Goal: Task Accomplishment & Management: Complete application form

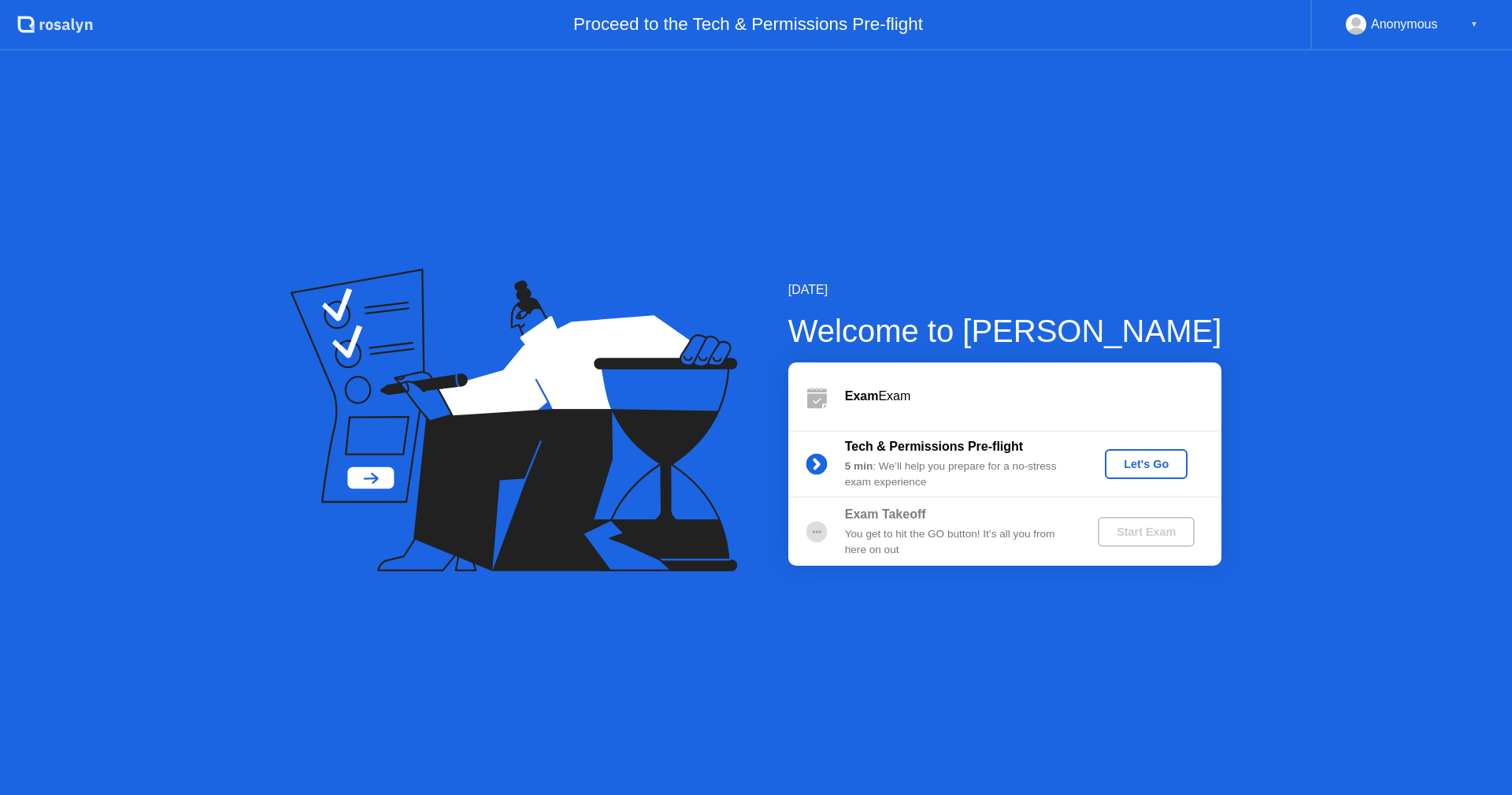
click at [1151, 473] on button "Let's Go" at bounding box center [1145, 464] width 82 height 30
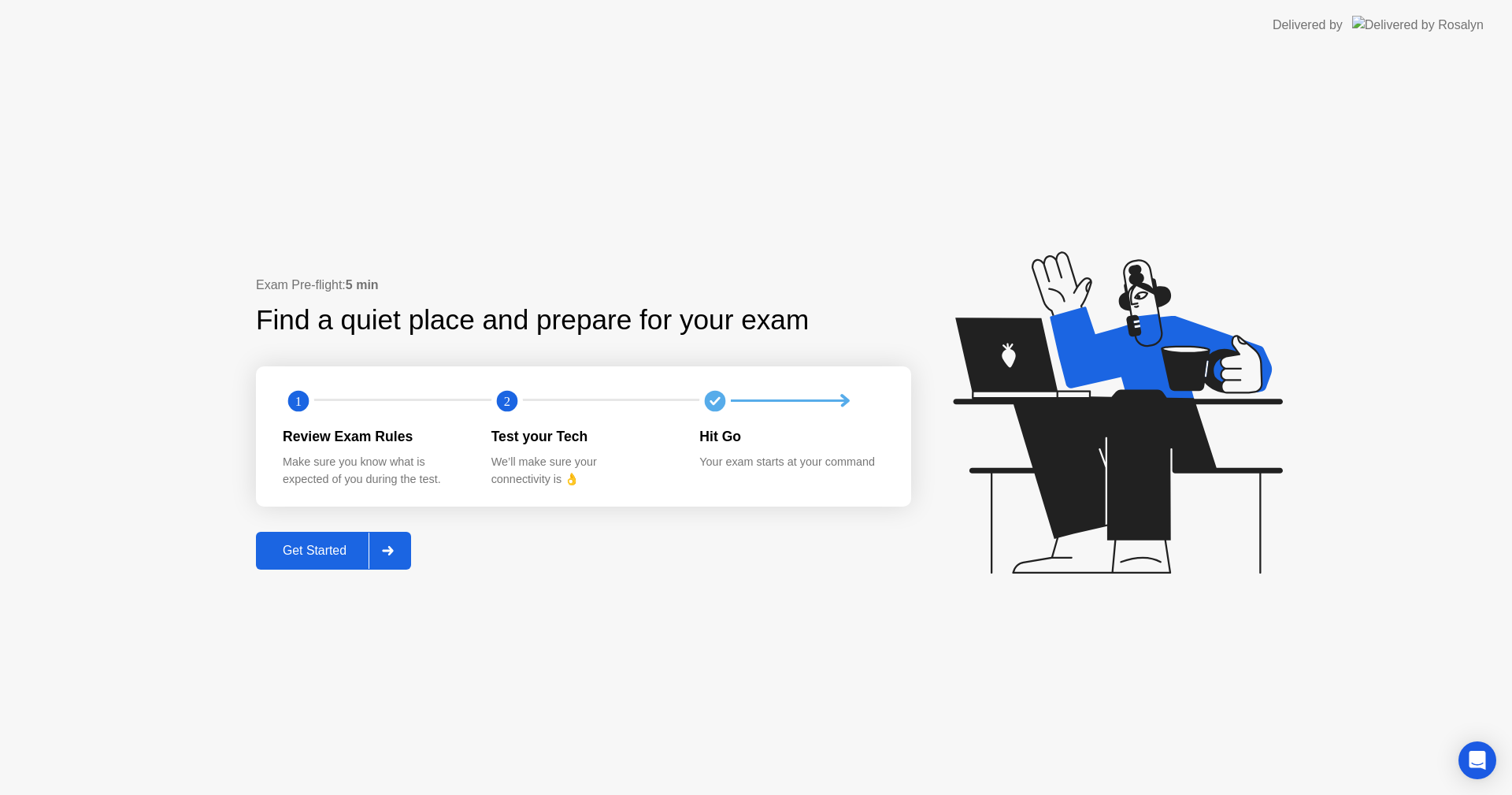
click at [322, 562] on button "Get Started" at bounding box center [333, 550] width 155 height 38
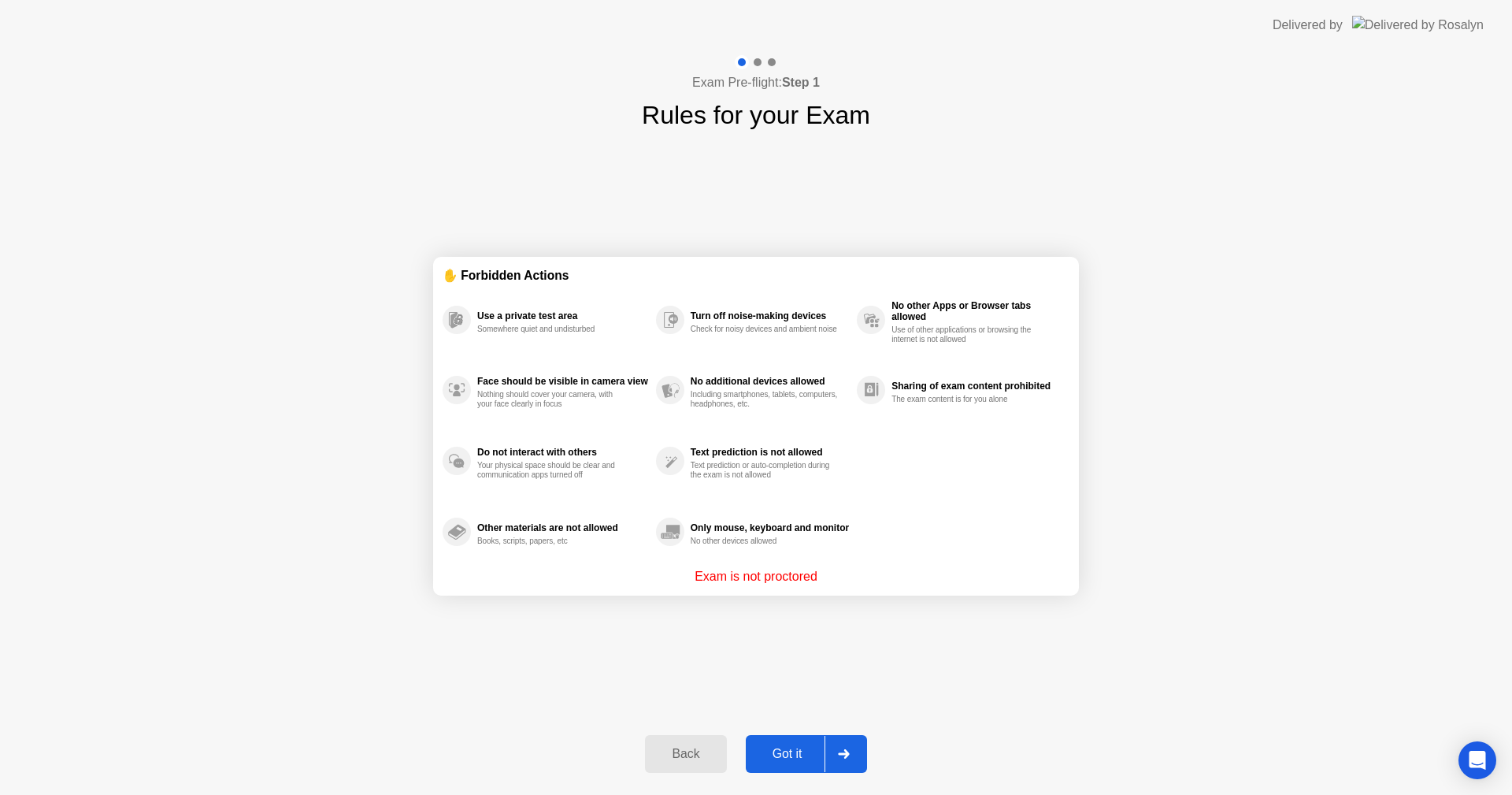
click at [784, 734] on div "Back Got it" at bounding box center [755, 754] width 240 height 73
click at [788, 747] on div "Got it" at bounding box center [787, 754] width 74 height 14
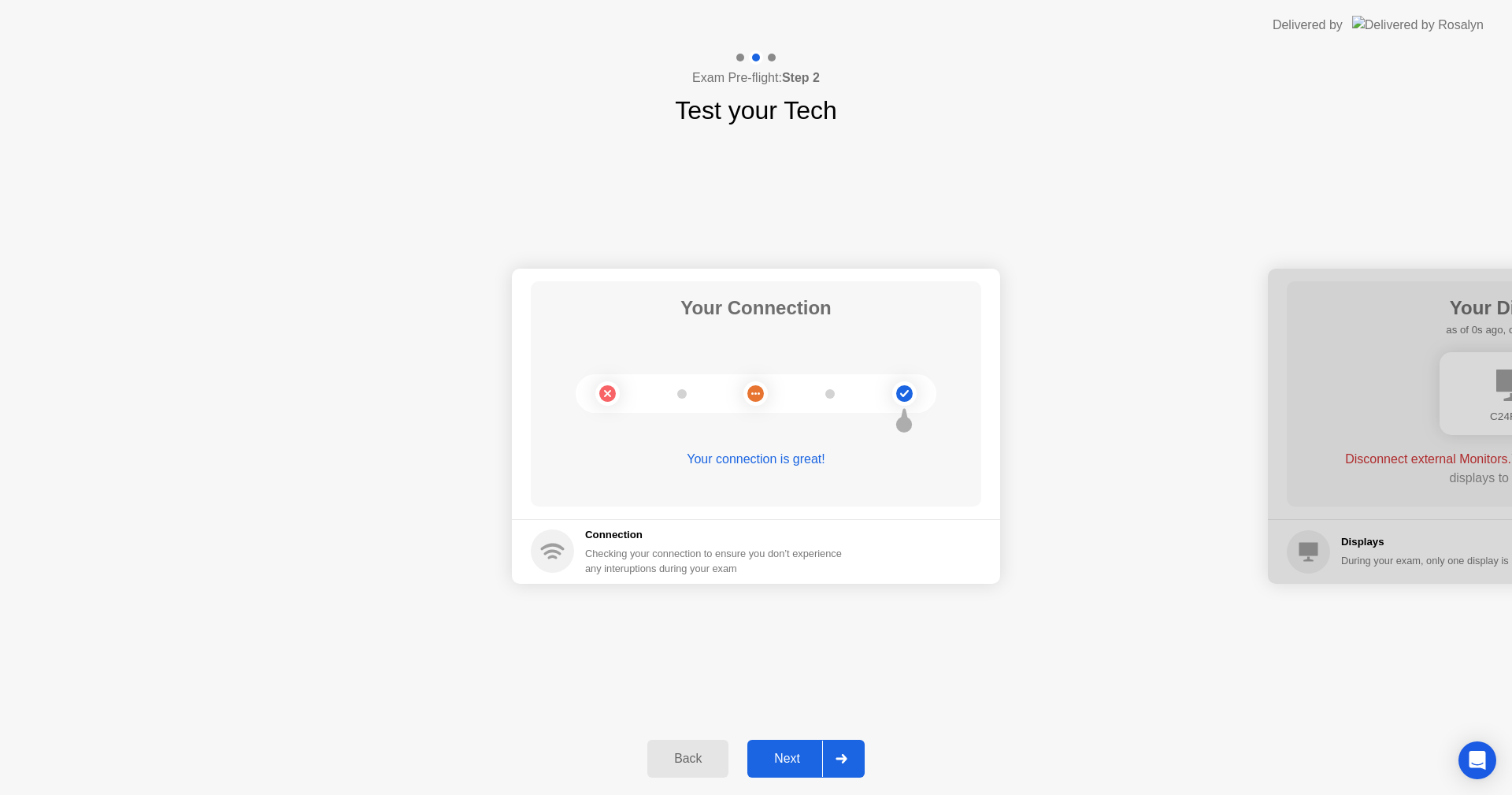
click at [786, 743] on button "Next" at bounding box center [806, 759] width 117 height 38
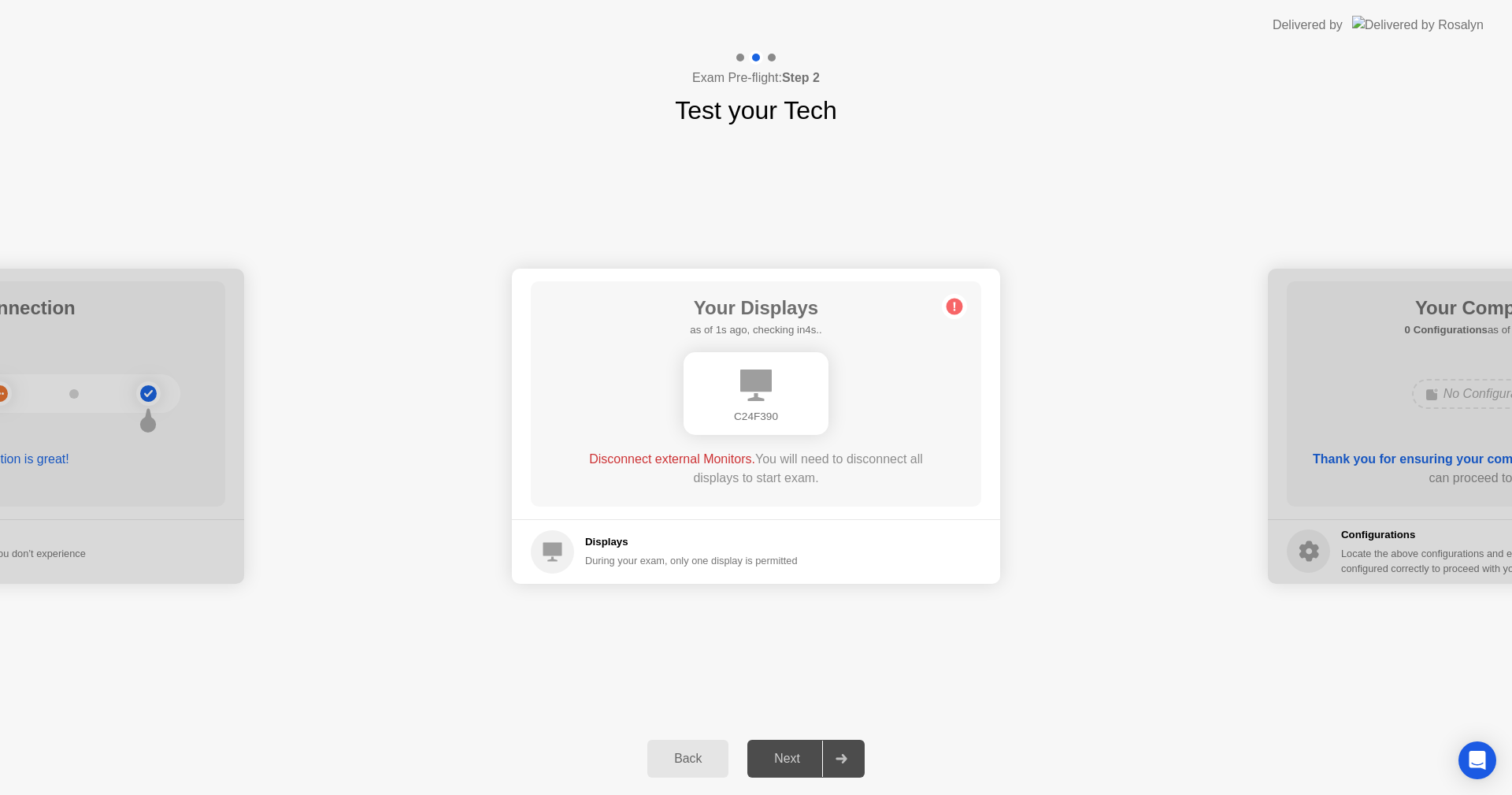
click at [875, 386] on div "C24F390" at bounding box center [756, 394] width 361 height 96
click at [775, 550] on h5 "Displays" at bounding box center [692, 542] width 213 height 16
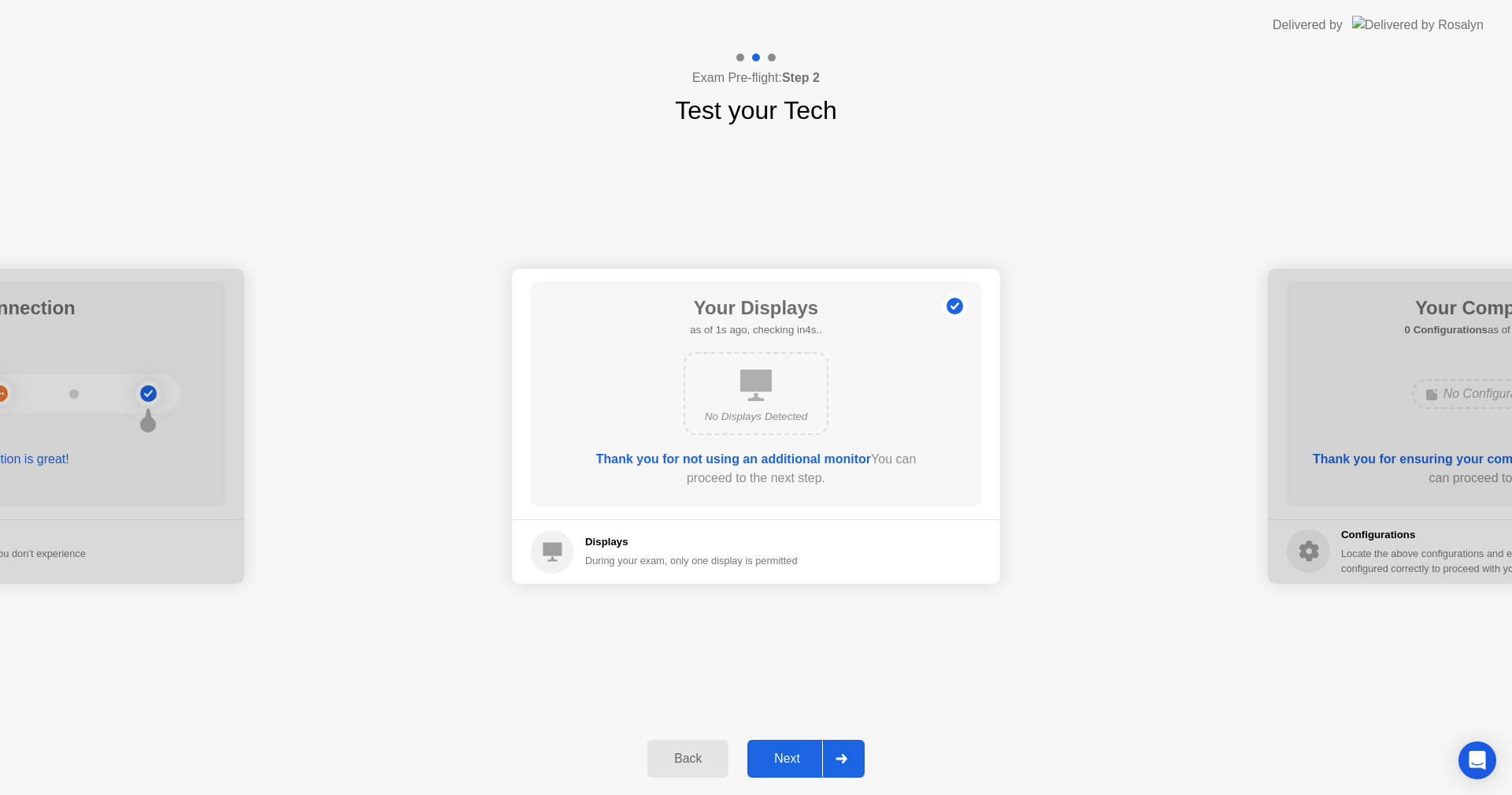
click at [786, 763] on div "Next" at bounding box center [787, 759] width 70 height 14
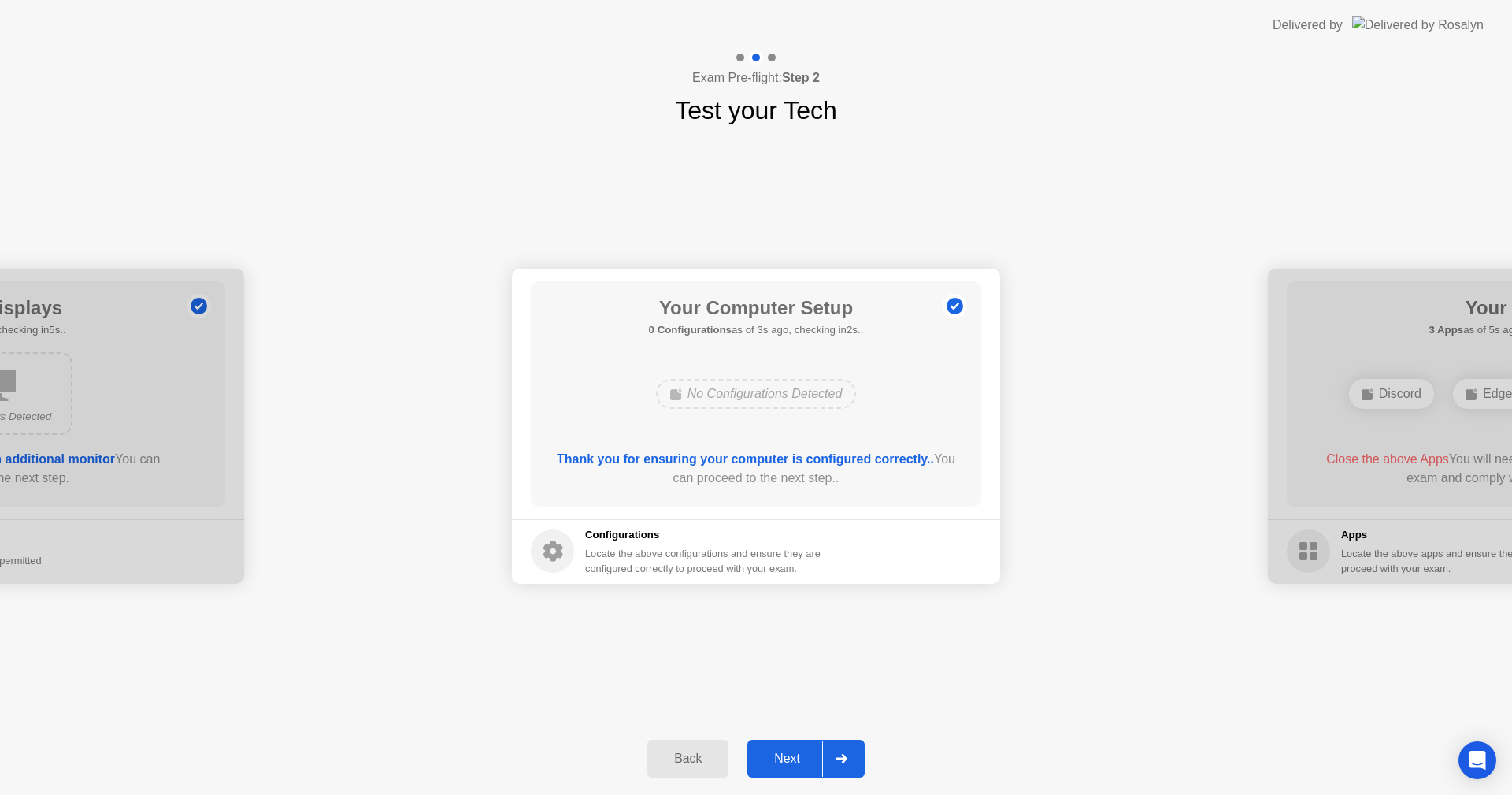
click at [784, 762] on div "Next" at bounding box center [787, 759] width 70 height 14
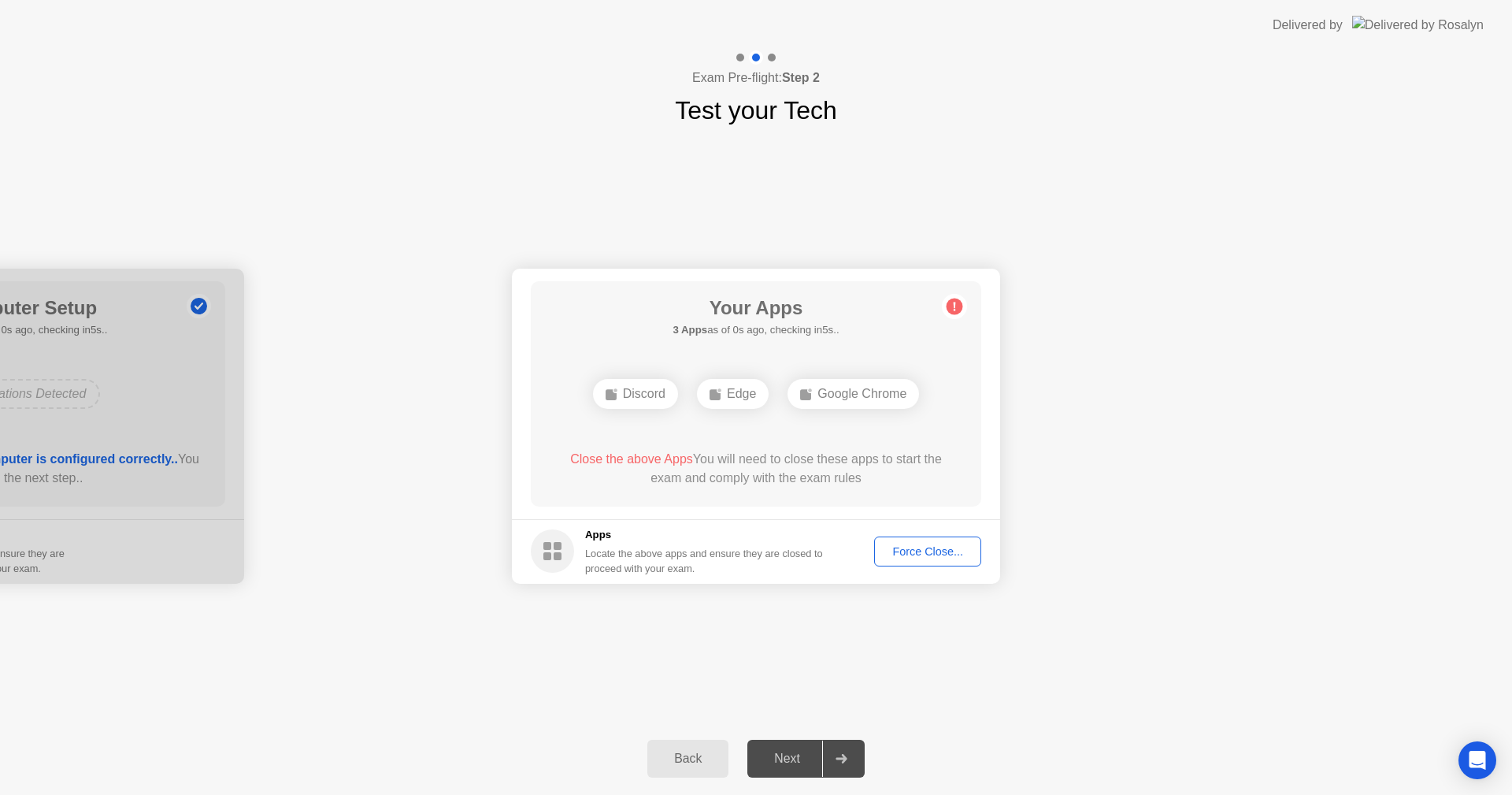
click at [927, 549] on div "Force Close..." at bounding box center [927, 551] width 96 height 12
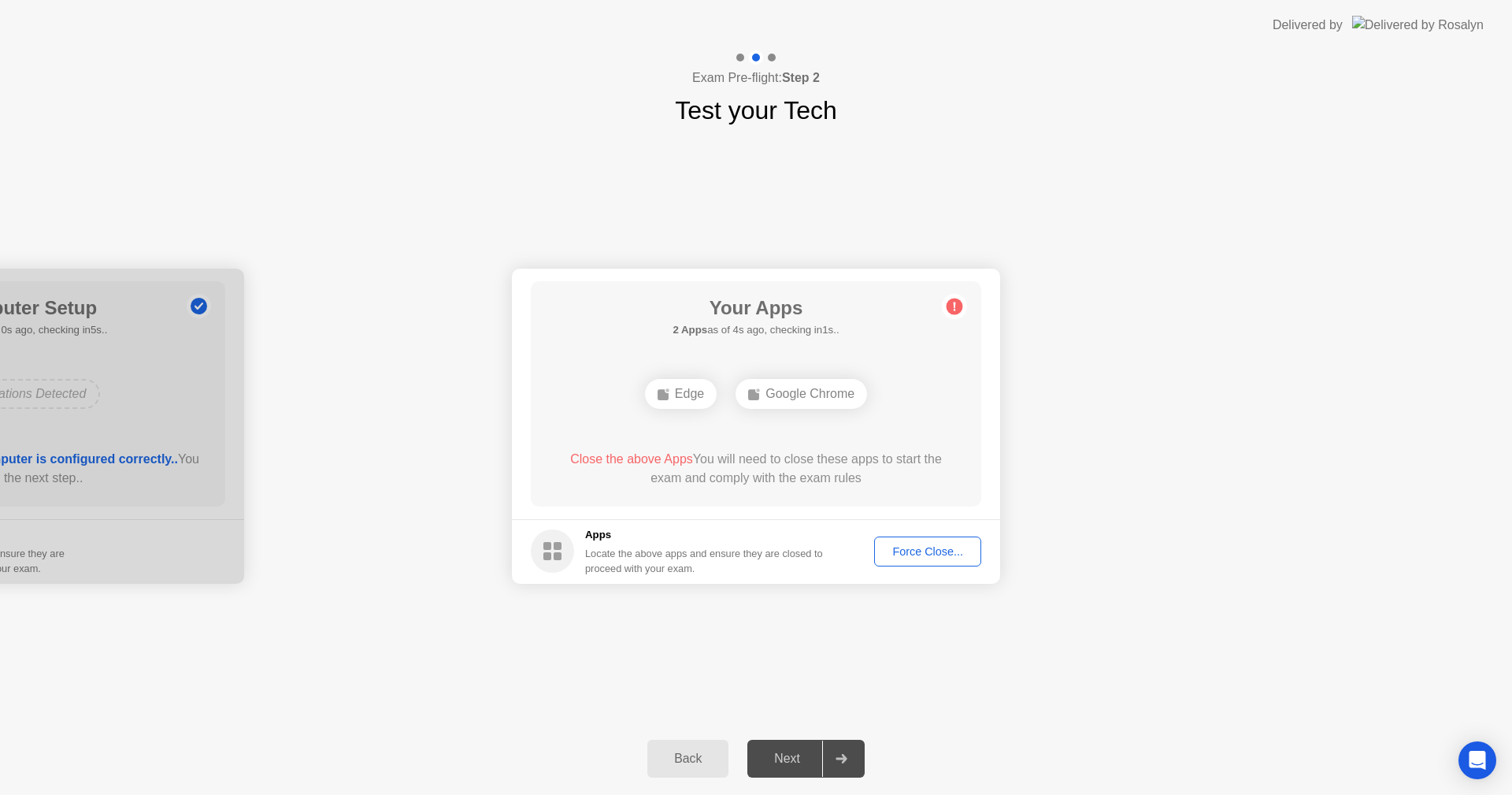
click at [956, 542] on button "Force Close..." at bounding box center [927, 551] width 107 height 30
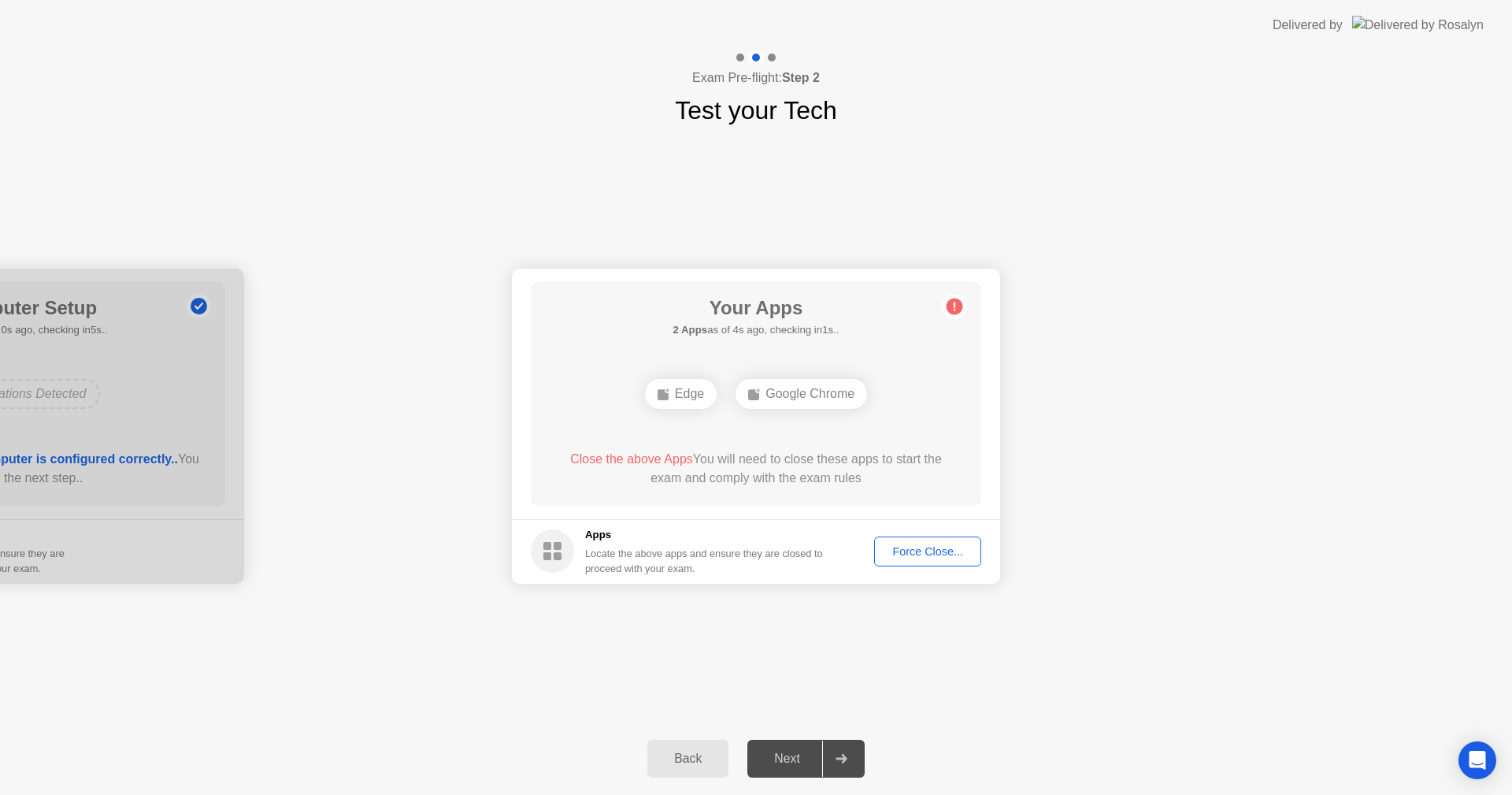
click at [1351, 650] on div "Your Connection Your connection is great! Connection Checking your connection t…" at bounding box center [756, 425] width 1512 height 593
click at [927, 610] on div "Your Connection Your connection is great! Connection Checking your connection t…" at bounding box center [756, 425] width 1512 height 593
drag, startPoint x: 927, startPoint y: 610, endPoint x: 696, endPoint y: 498, distance: 256.7
click at [923, 609] on div "Your Connection Your connection is great! Connection Checking your connection t…" at bounding box center [756, 425] width 1512 height 593
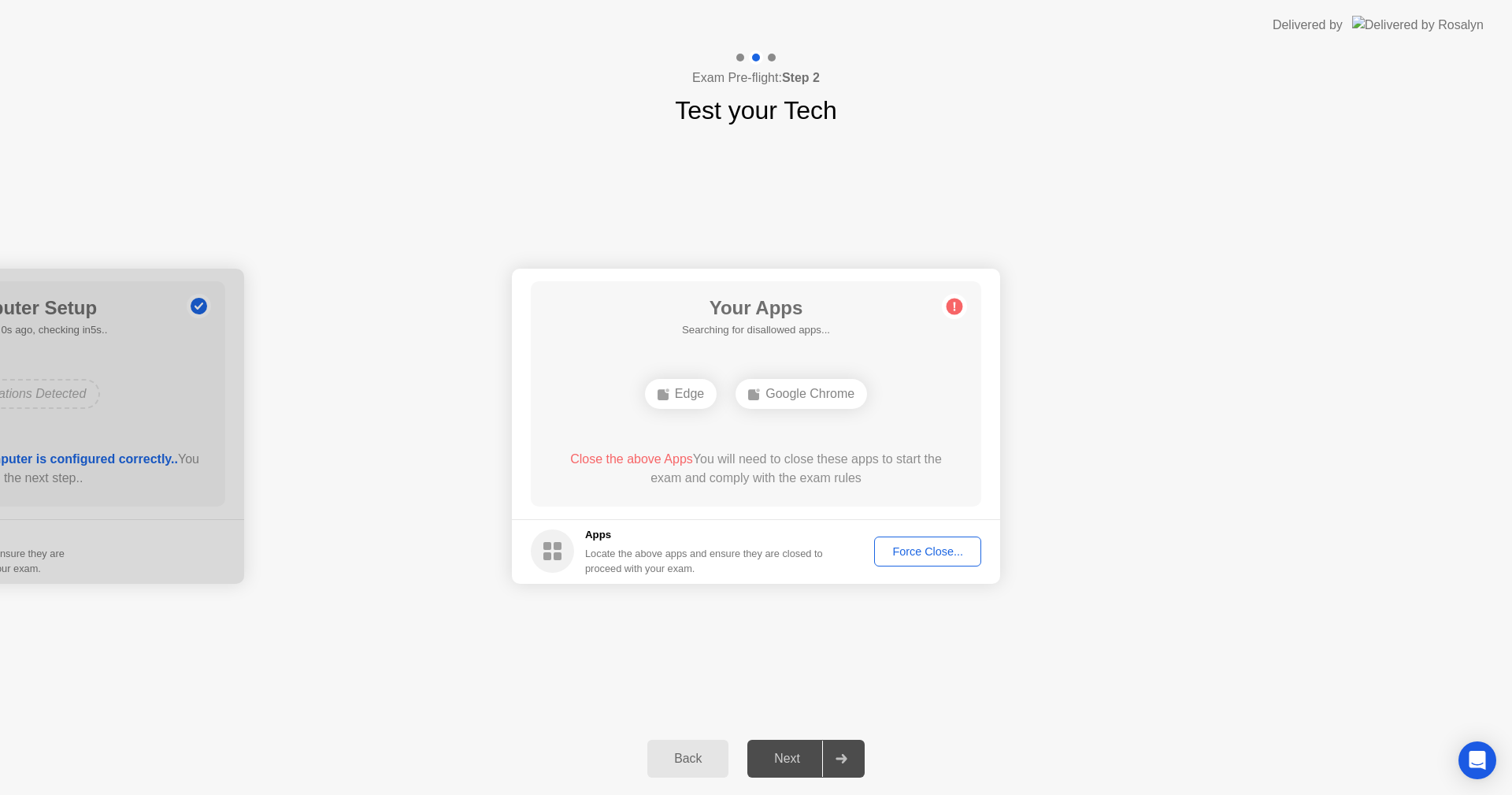
click at [679, 436] on div "Your Apps Searching for disallowed apps... Edge Google Chrome Close the above A…" at bounding box center [756, 394] width 450 height 225
click at [676, 397] on div "Edge Google Chrome" at bounding box center [756, 394] width 361 height 43
click at [732, 394] on div "Edge" at bounding box center [756, 394] width 72 height 30
click at [736, 394] on rect at bounding box center [738, 394] width 11 height 11
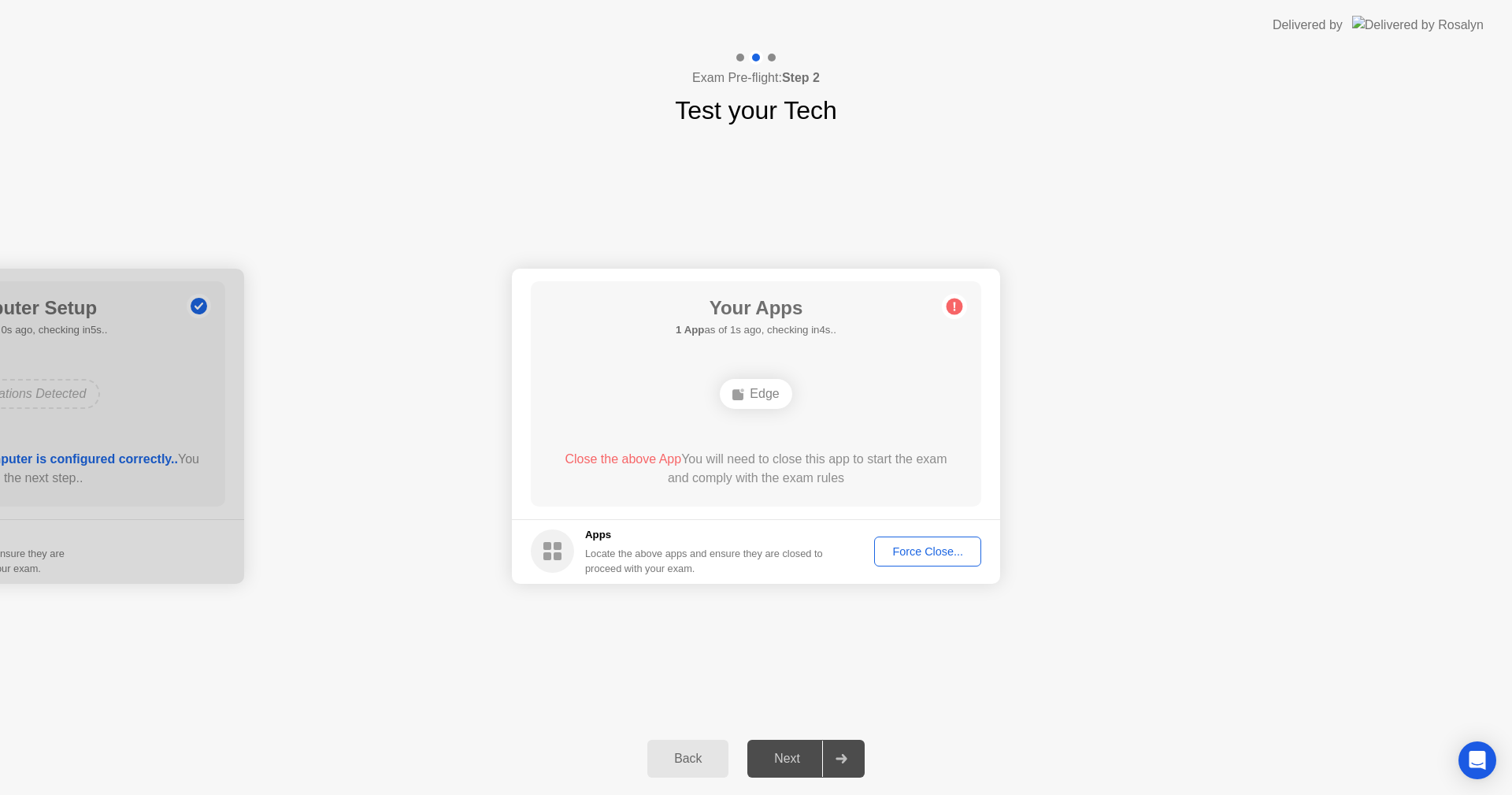
click at [736, 394] on rect at bounding box center [738, 394] width 11 height 11
click at [935, 549] on div "Force Close..." at bounding box center [927, 551] width 96 height 12
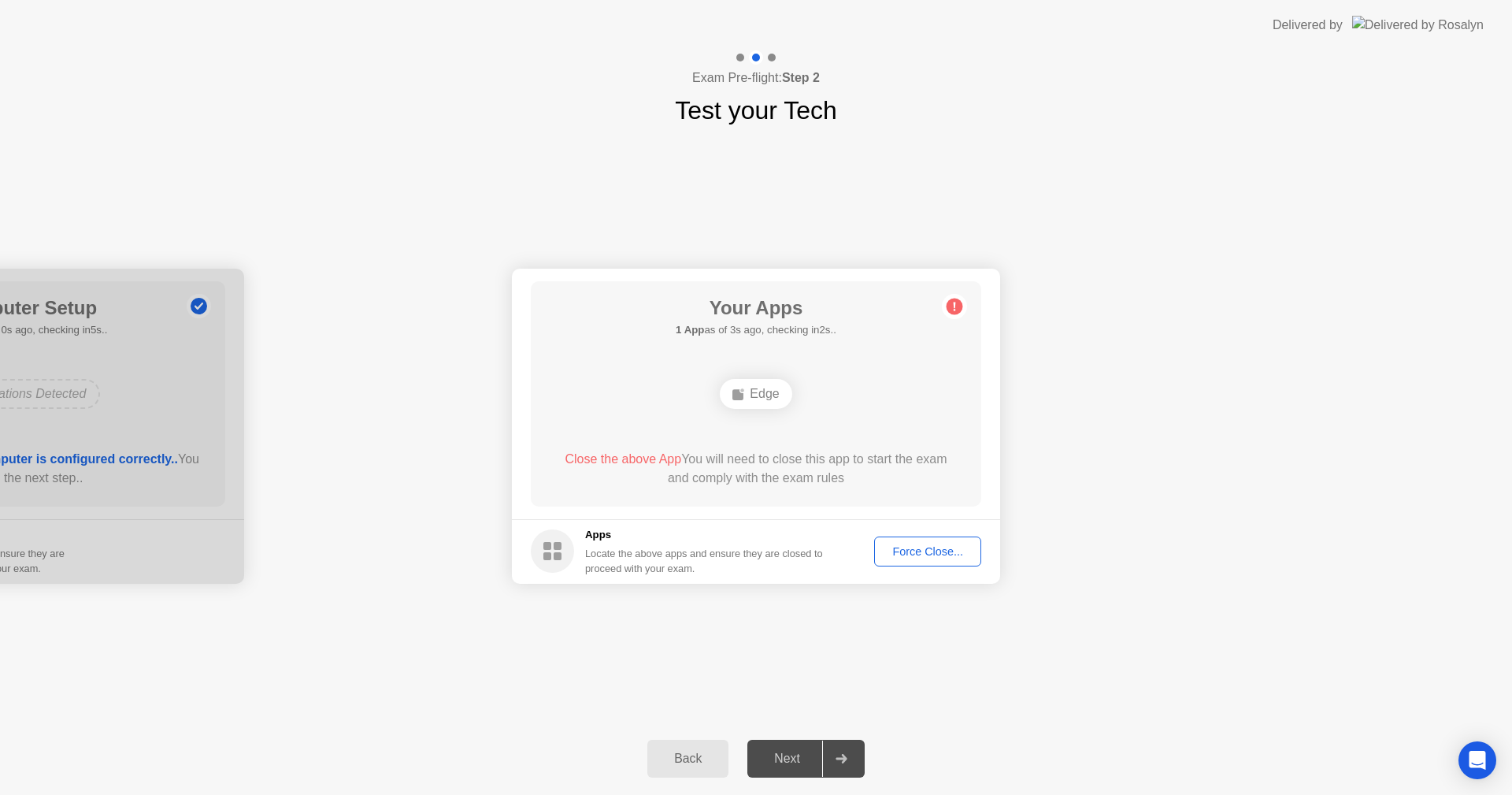
click at [836, 429] on div "Your Apps 1 App as of 3s ago, checking in2s.. Edge Close the above App You will…" at bounding box center [756, 394] width 450 height 225
click at [762, 401] on div "Edge" at bounding box center [756, 394] width 72 height 30
drag, startPoint x: 761, startPoint y: 401, endPoint x: 746, endPoint y: 393, distance: 17.0
click at [760, 401] on div "Edge" at bounding box center [756, 394] width 72 height 30
click at [746, 393] on div "Edge" at bounding box center [756, 394] width 72 height 30
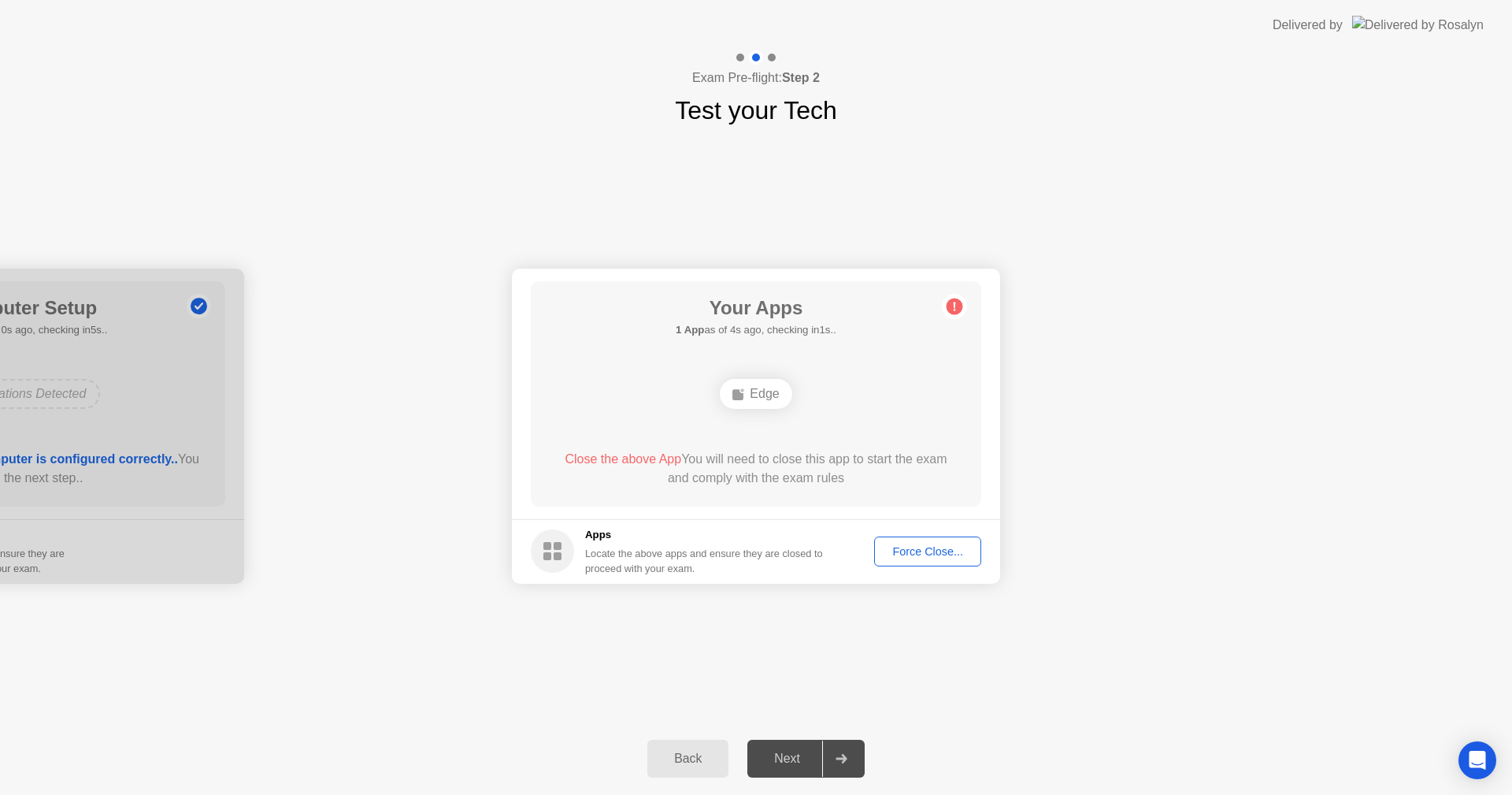
click at [551, 552] on circle at bounding box center [552, 550] width 43 height 43
click at [928, 543] on div "Force Close..." at bounding box center [920, 544] width 96 height 12
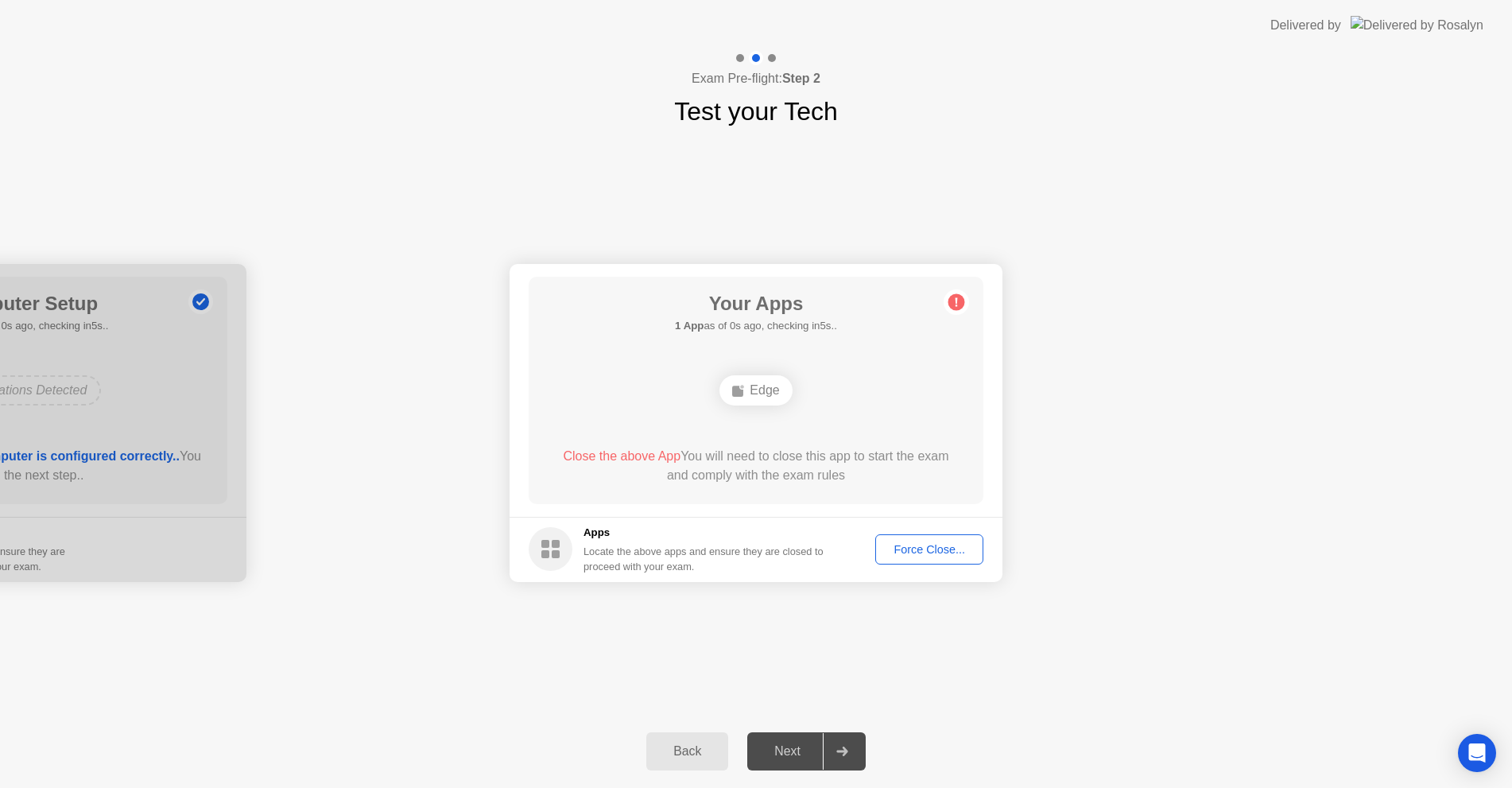
click at [797, 498] on div "Your Apps 1 App as of 0s ago, checking in5s.. Edge Close the above App You will…" at bounding box center [756, 390] width 454 height 227
click at [840, 369] on div "Edge" at bounding box center [756, 390] width 364 height 43
click at [727, 354] on div "Your Apps 1 App as of 3s ago, checking in2s.. Edge Close the above App You will…" at bounding box center [763, 397] width 454 height 227
click at [748, 358] on div "Your Apps 1 App as of 4s ago, checking in1s.. Edge Close the above App You will…" at bounding box center [763, 397] width 454 height 227
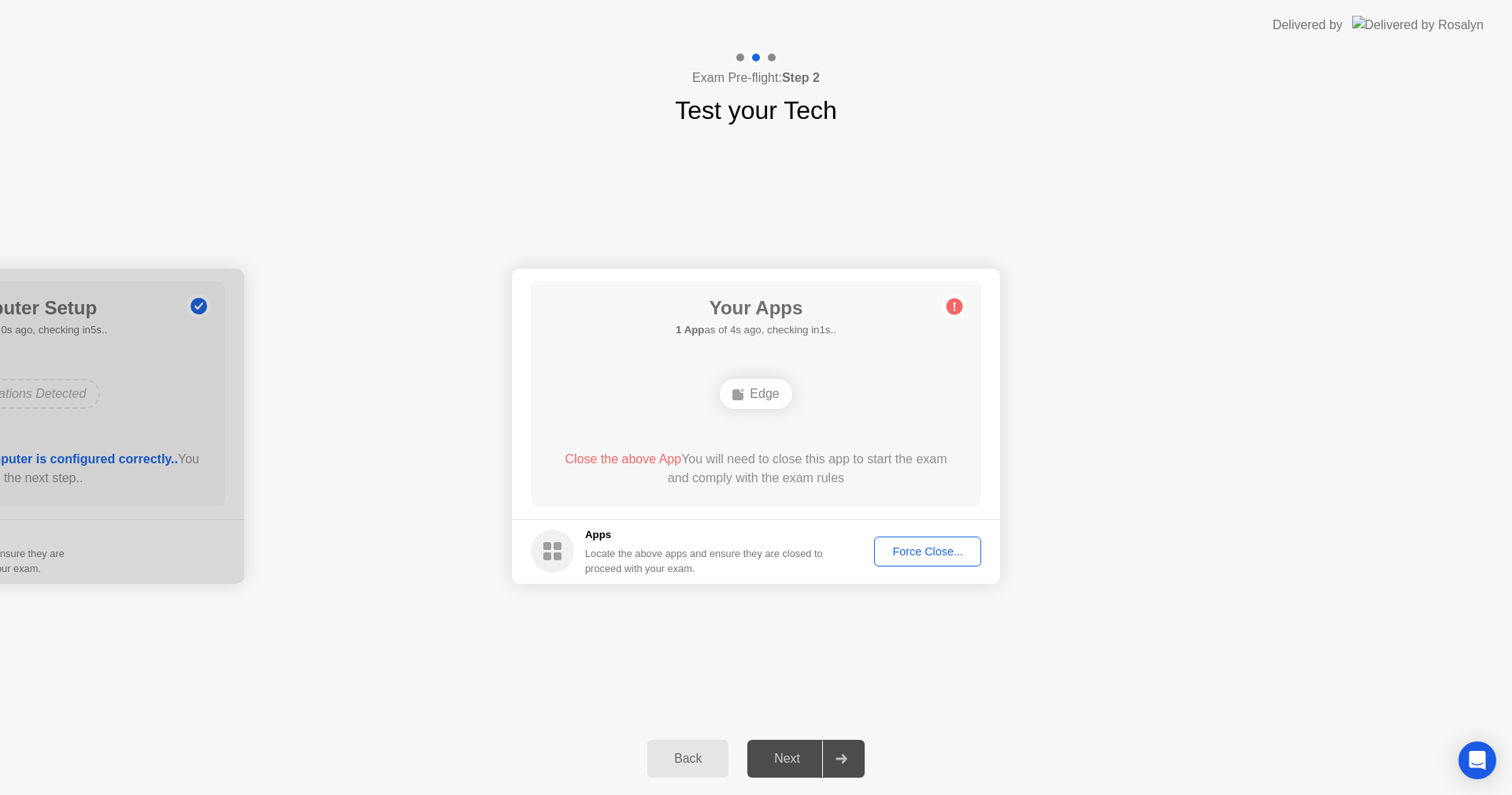
click at [746, 355] on div "Your Apps 1 App as of 4s ago, checking in1s.. Edge Close the above App You will…" at bounding box center [756, 394] width 450 height 225
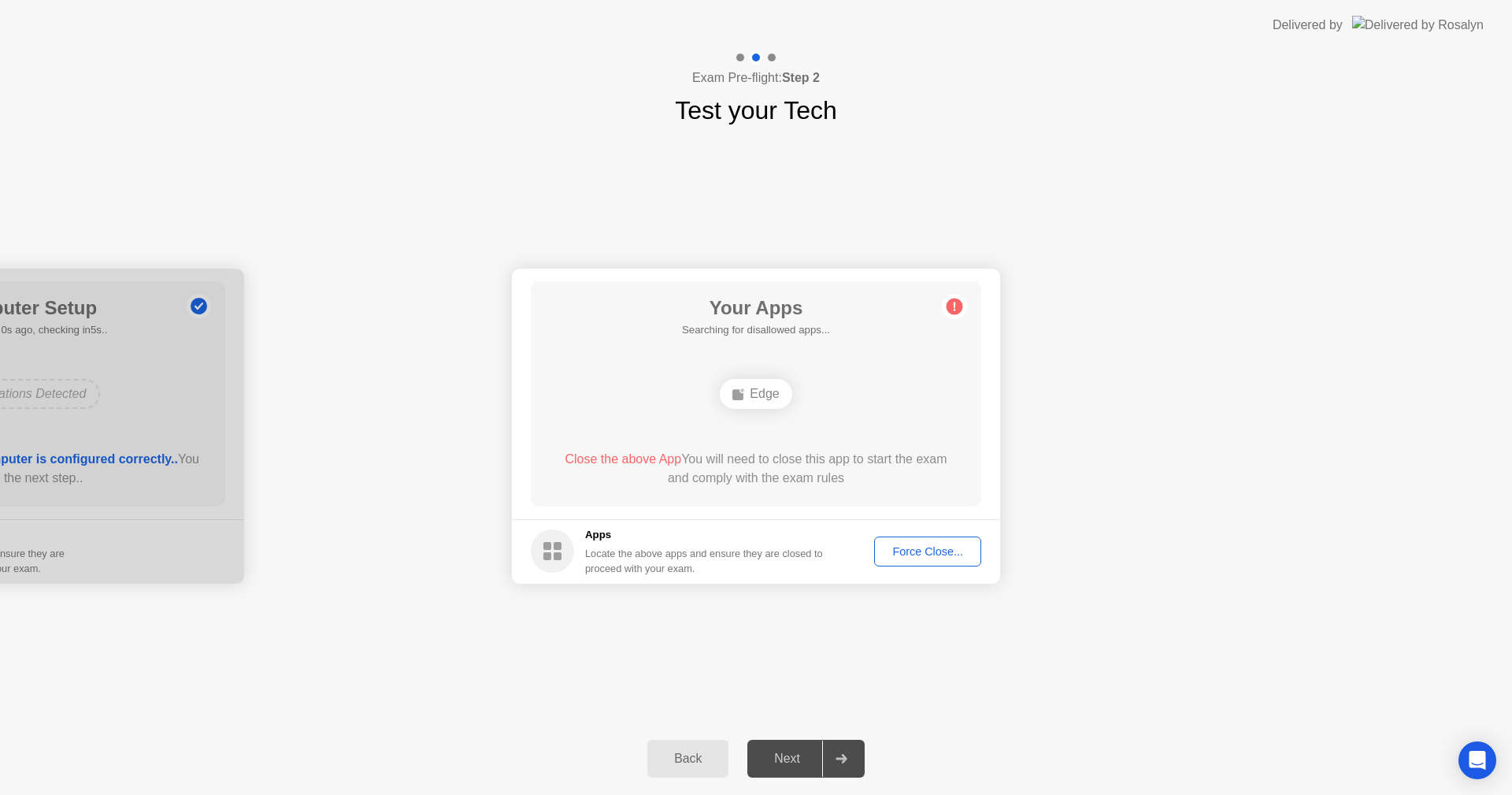
click at [929, 540] on button "Force Close..." at bounding box center [927, 551] width 107 height 30
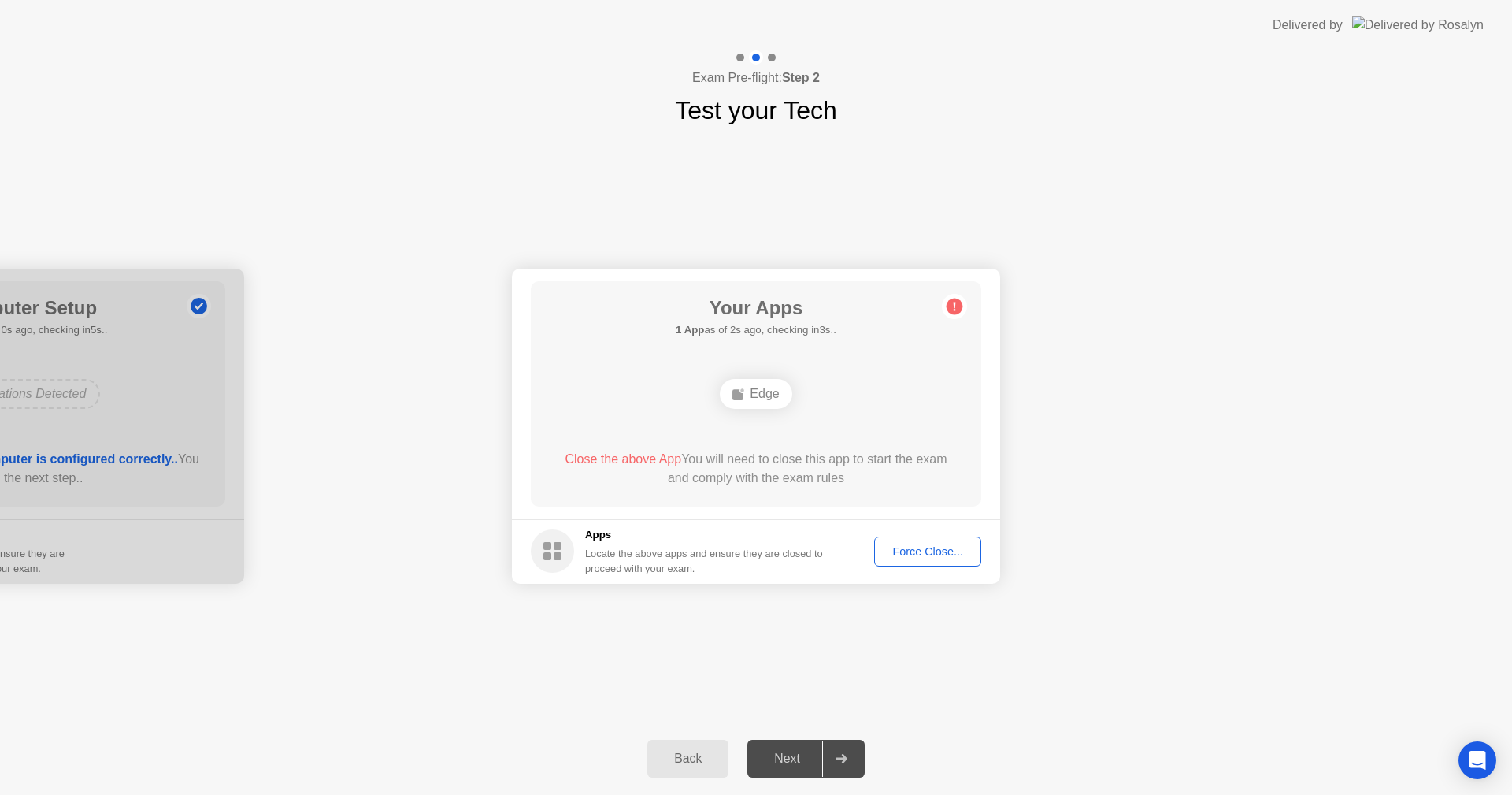
click at [785, 764] on div "Next" at bounding box center [787, 759] width 70 height 14
drag, startPoint x: 512, startPoint y: 529, endPoint x: 579, endPoint y: 561, distance: 74.2
click at [551, 546] on footer "Apps Locate the above apps and ensure they are closed to proceed with your exam…" at bounding box center [756, 551] width 488 height 65
drag, startPoint x: 589, startPoint y: 565, endPoint x: 1039, endPoint y: 298, distance: 523.2
click at [692, 479] on app-apps "Your Apps 1 App as of 2s ago, checking in3s.. Edge Close the above App You will…" at bounding box center [756, 426] width 488 height 316
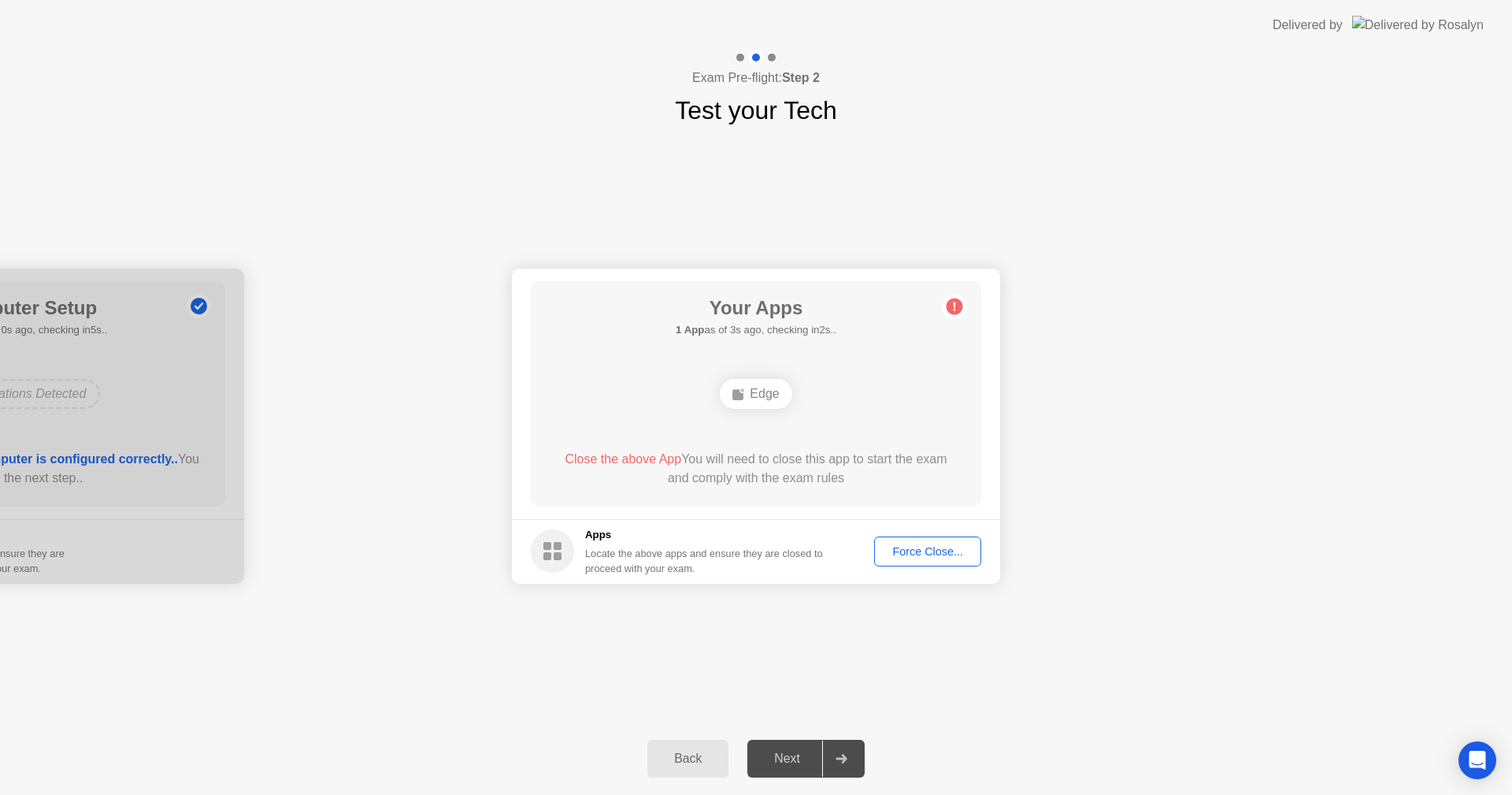
drag, startPoint x: 929, startPoint y: 309, endPoint x: 951, endPoint y: 308, distance: 22.0
click at [942, 309] on main "Your Apps 1 App as of 3s ago, checking in2s.. Edge Close the above App You will…" at bounding box center [756, 394] width 488 height 251
click at [951, 308] on circle at bounding box center [955, 306] width 17 height 17
drag, startPoint x: 795, startPoint y: 112, endPoint x: 732, endPoint y: 82, distance: 69.8
click at [791, 109] on h1 "Test your Tech" at bounding box center [756, 110] width 162 height 38
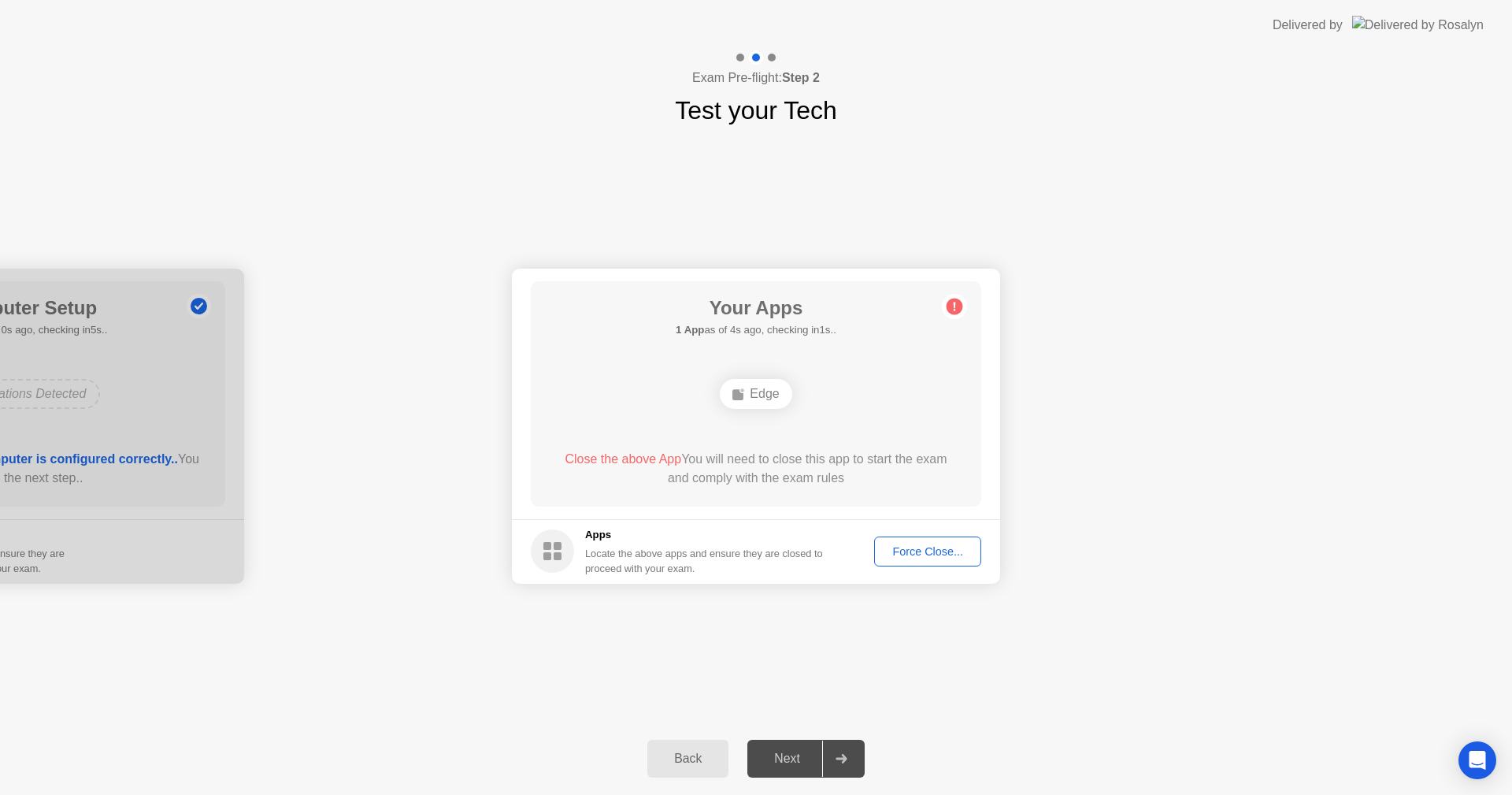
drag, startPoint x: 732, startPoint y: 82, endPoint x: 694, endPoint y: 79, distance: 38.1
click at [711, 83] on h4 "Exam Pre-flight: Step 2" at bounding box center [756, 77] width 128 height 19
click at [702, 87] on h4 "Exam Pre-flight: Step 2" at bounding box center [756, 77] width 128 height 19
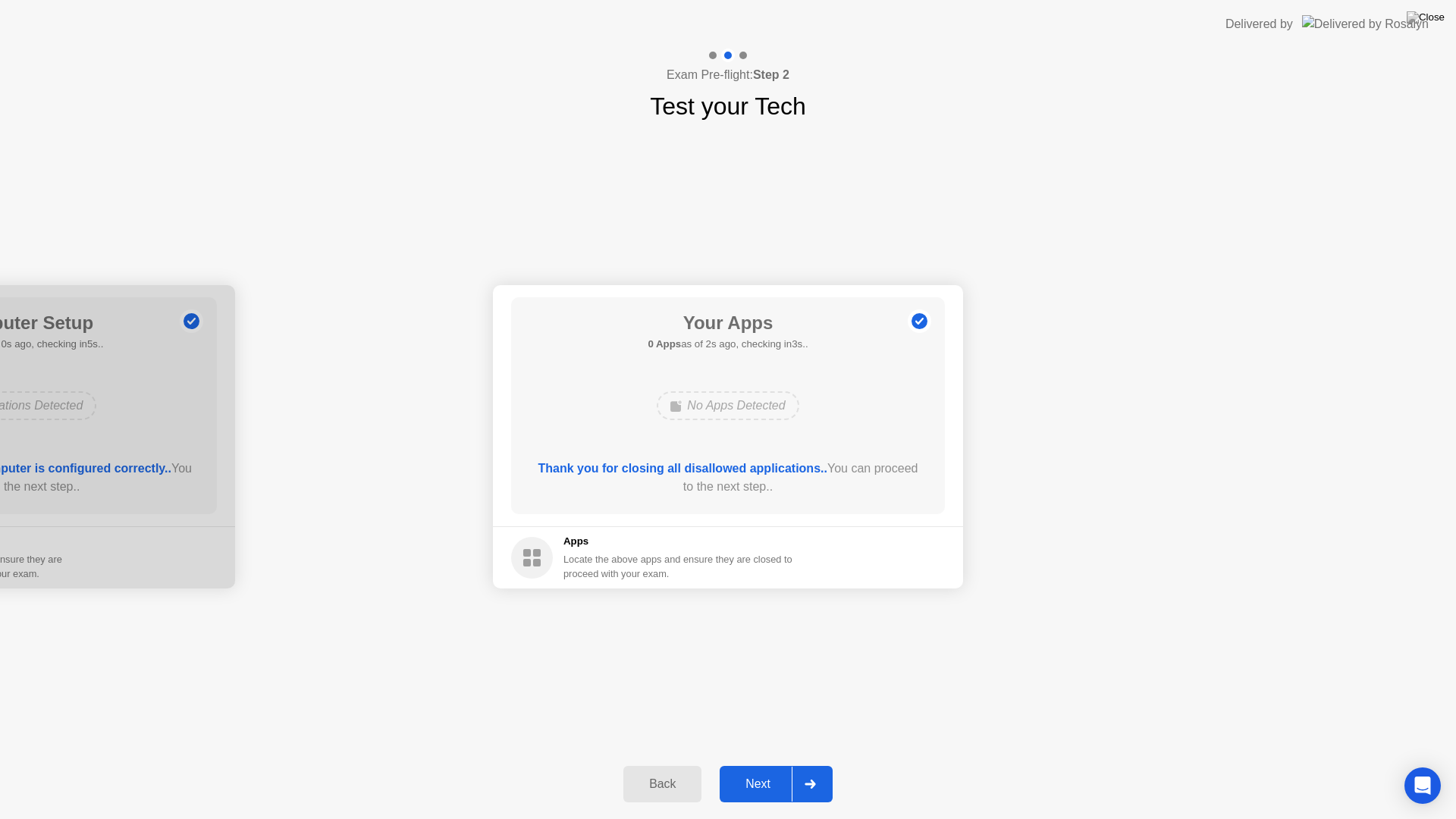
click at [763, 764] on div "Next" at bounding box center [757, 784] width 67 height 14
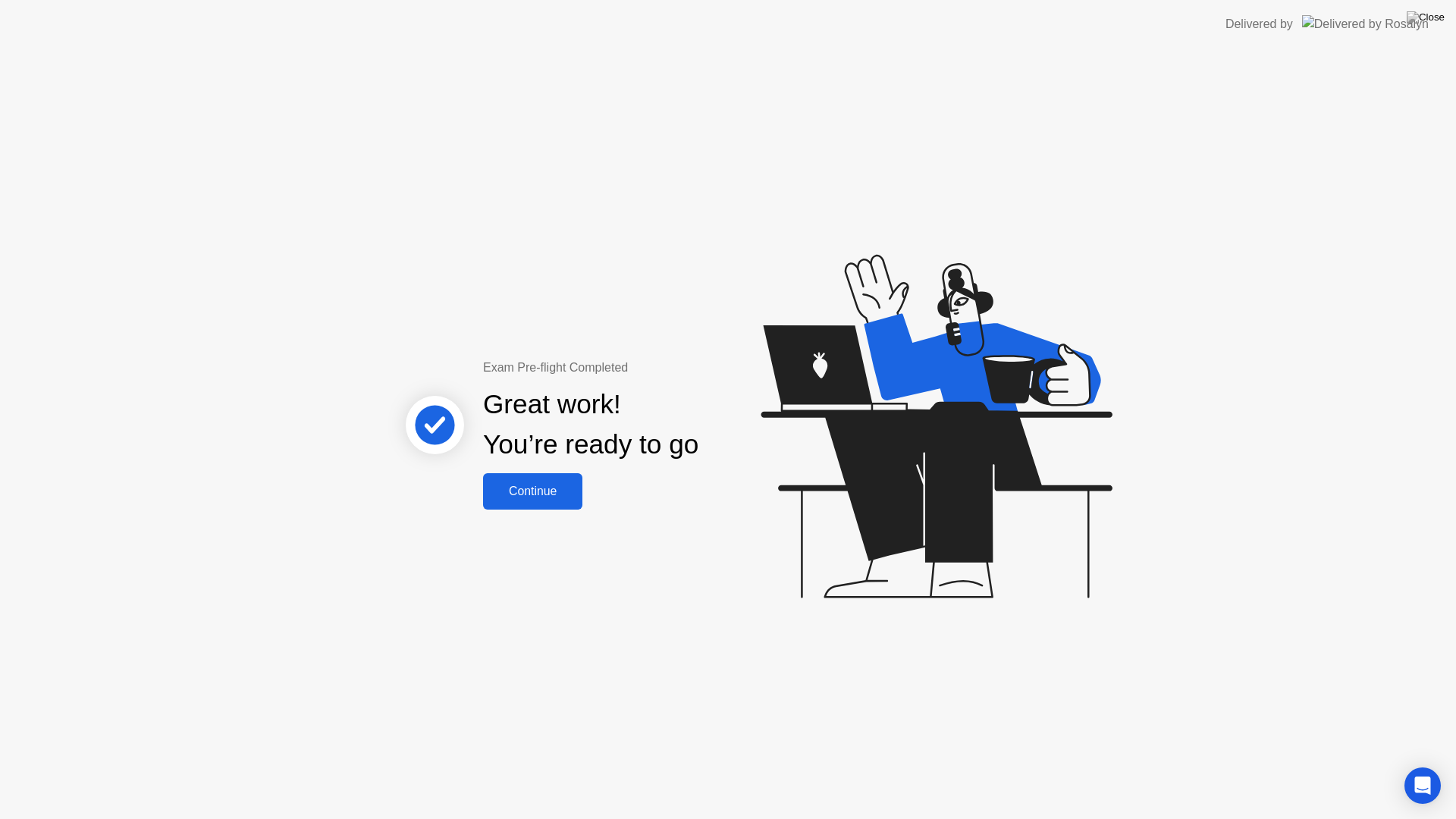
click at [538, 485] on div "Continue" at bounding box center [533, 491] width 90 height 14
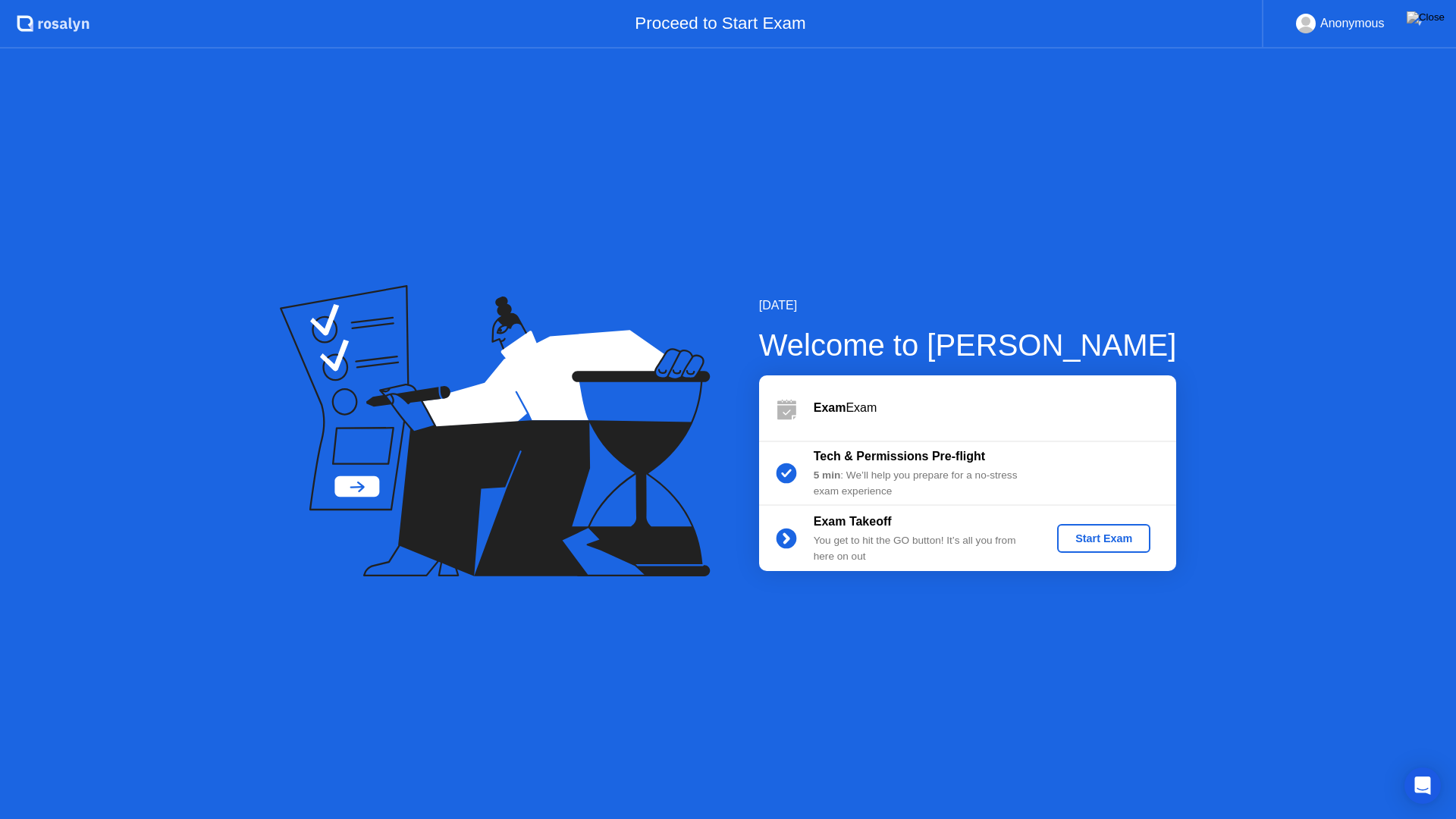
click at [1086, 542] on div "Start Exam" at bounding box center [1103, 538] width 81 height 12
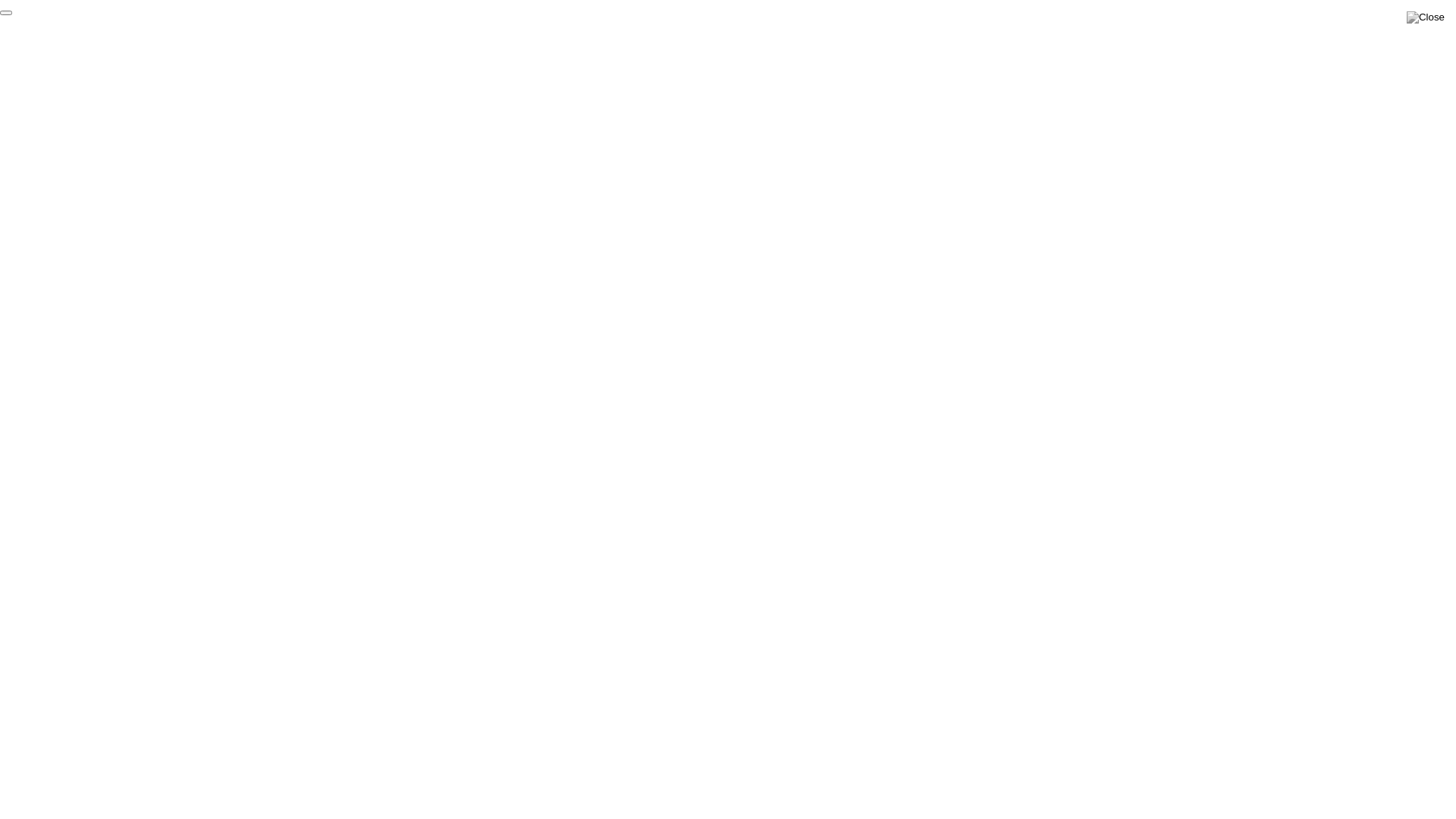
click at [12, 15] on button "End Proctoring Session" at bounding box center [6, 12] width 12 height 4
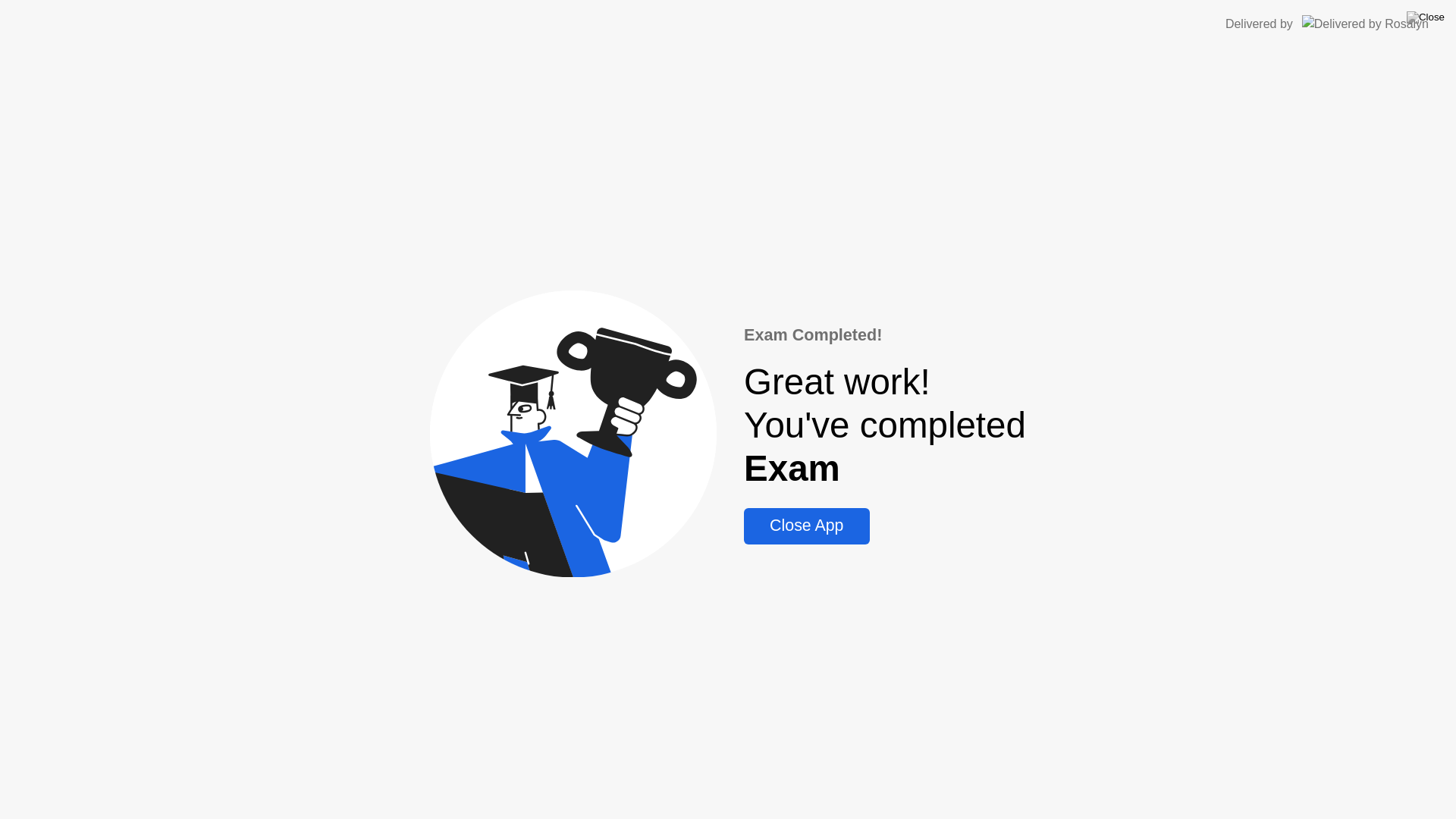
click at [826, 516] on div "Close App" at bounding box center [806, 526] width 116 height 19
